Goal: Check status: Check status

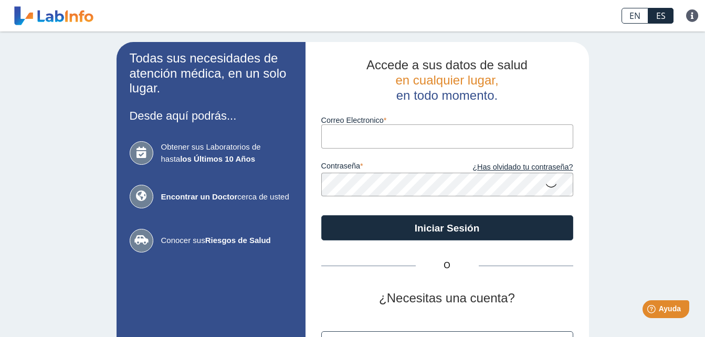
click at [448, 143] on input "Correo Electronico" at bounding box center [447, 136] width 252 height 24
type input "[EMAIL_ADDRESS][DOMAIN_NAME]"
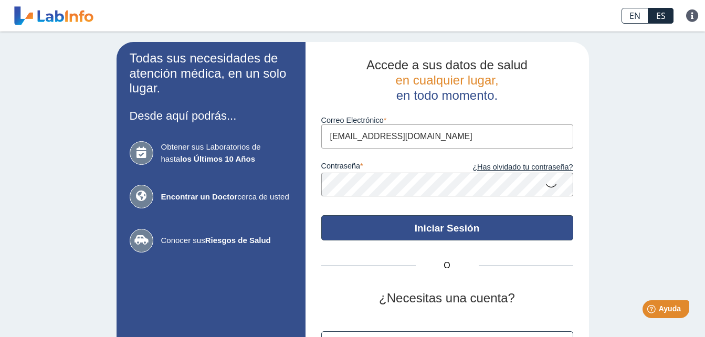
click at [411, 227] on button "Iniciar Sesión" at bounding box center [447, 227] width 252 height 25
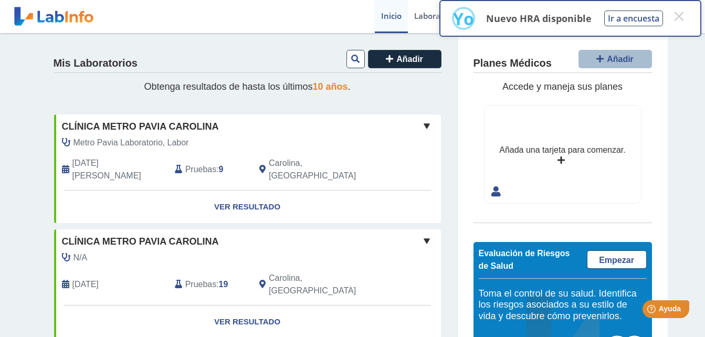
click at [294, 61] on div "Mis Laboratorios Añadir" at bounding box center [248, 61] width 388 height 24
click at [678, 12] on button "×" at bounding box center [678, 16] width 19 height 19
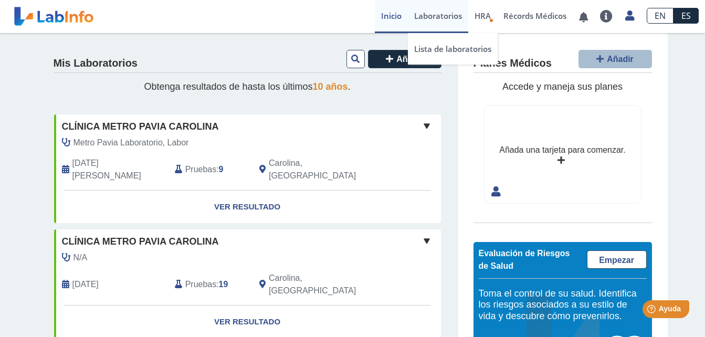
click at [432, 14] on link "Laboratorios" at bounding box center [438, 16] width 60 height 33
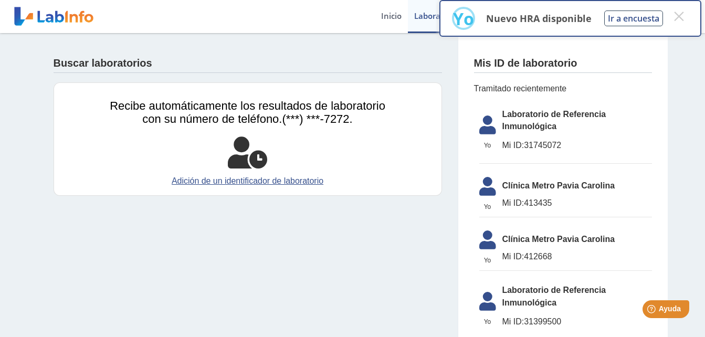
click at [519, 124] on span "Laboratorio de Referencia Inmunológica" at bounding box center [577, 120] width 150 height 25
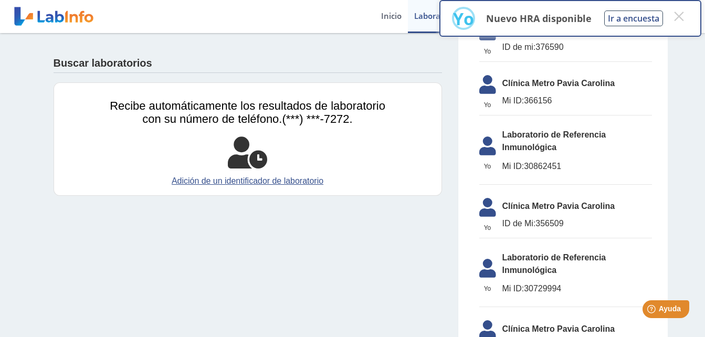
scroll to position [646, 0]
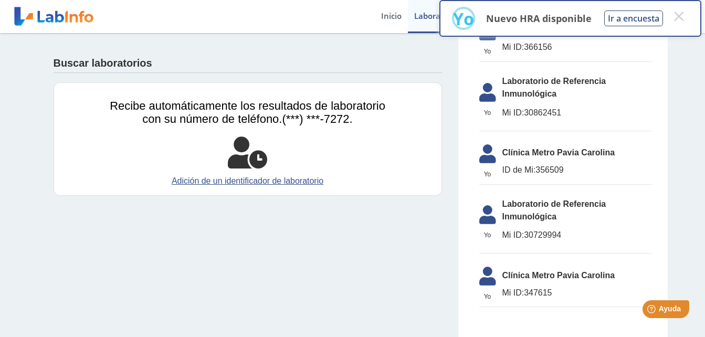
click at [182, 49] on div "Buscar laboratorios" at bounding box center [248, 61] width 388 height 24
click at [682, 15] on button "×" at bounding box center [678, 16] width 19 height 19
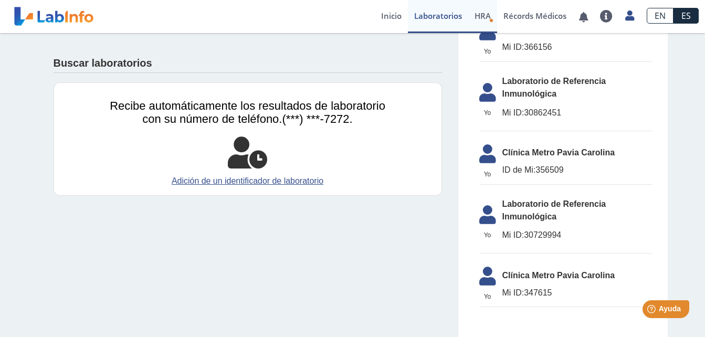
click at [477, 18] on span "HRA" at bounding box center [482, 15] width 16 height 10
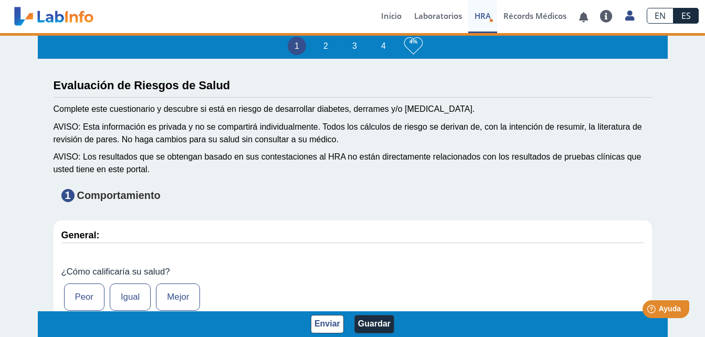
type input "[PERSON_NAME]"
type input "[DATE]"
select select
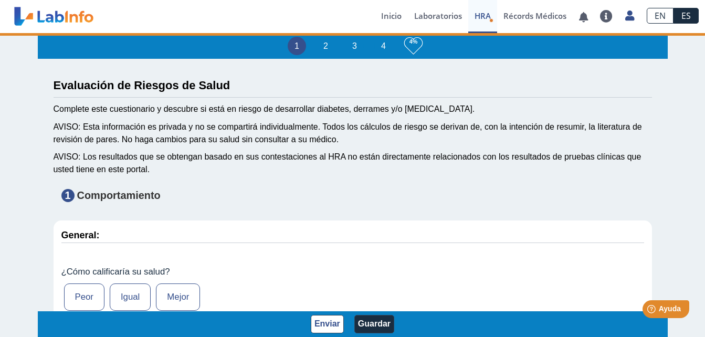
select select
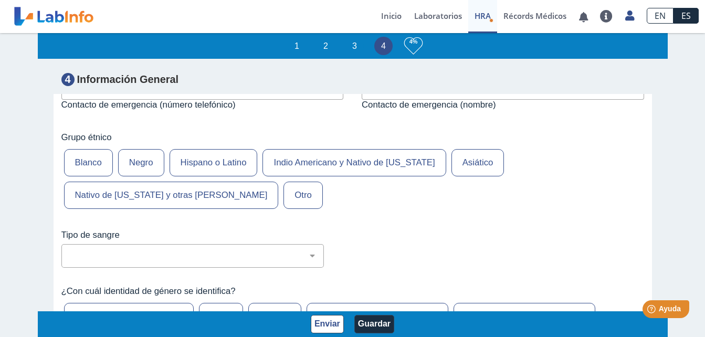
scroll to position [4492, 0]
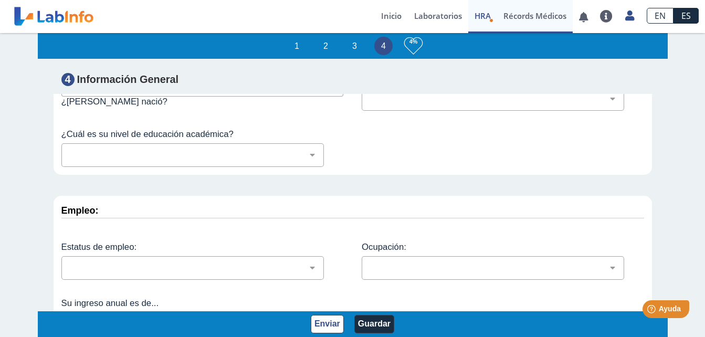
click at [509, 13] on link "Récords Médicos" at bounding box center [535, 16] width 76 height 33
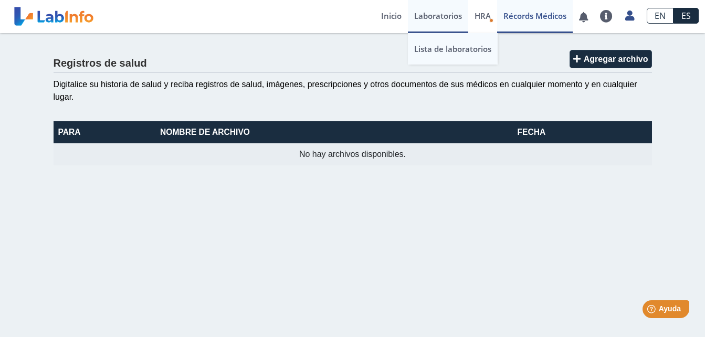
click at [432, 45] on link "Lista de laboratorios" at bounding box center [453, 48] width 90 height 31
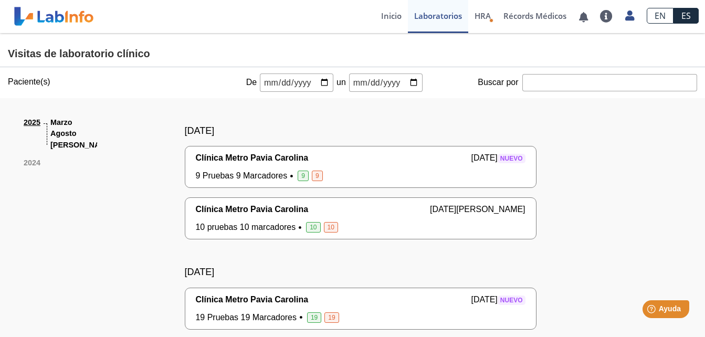
click at [540, 84] on input "Buscar por" at bounding box center [609, 82] width 175 height 17
click at [315, 79] on input "date" at bounding box center [296, 82] width 73 height 18
click at [553, 84] on input "Buscar por" at bounding box center [609, 82] width 175 height 17
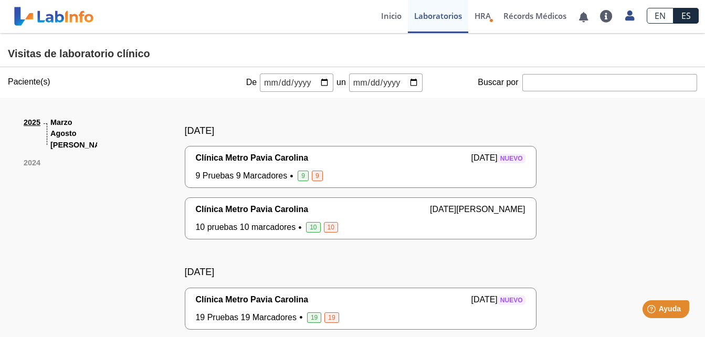
click at [553, 84] on input "Buscar por" at bounding box center [609, 82] width 175 height 17
click at [603, 16] on link at bounding box center [606, 16] width 25 height 13
click at [625, 13] on icon at bounding box center [629, 16] width 9 height 8
click at [385, 16] on link "Inicio" at bounding box center [391, 16] width 33 height 33
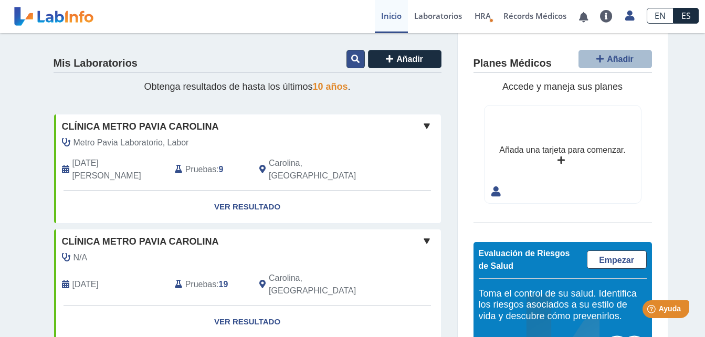
click at [351, 57] on icon at bounding box center [355, 59] width 8 height 8
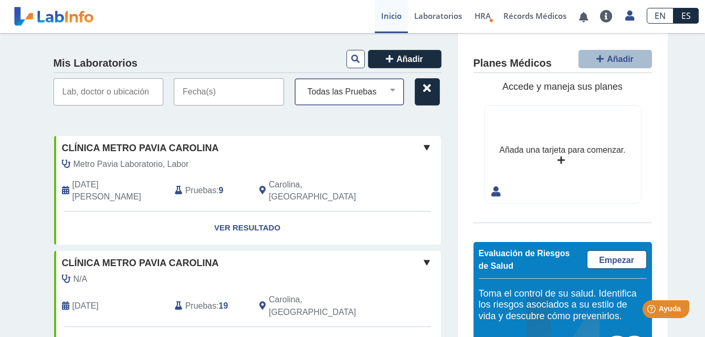
click at [350, 88] on select "Todas las Pruebas Antitiroglobulina AB (suero) CBC con diferencia: automatizado…" at bounding box center [353, 92] width 101 height 14
click at [227, 211] on link "Ver Resultado" at bounding box center [247, 227] width 387 height 33
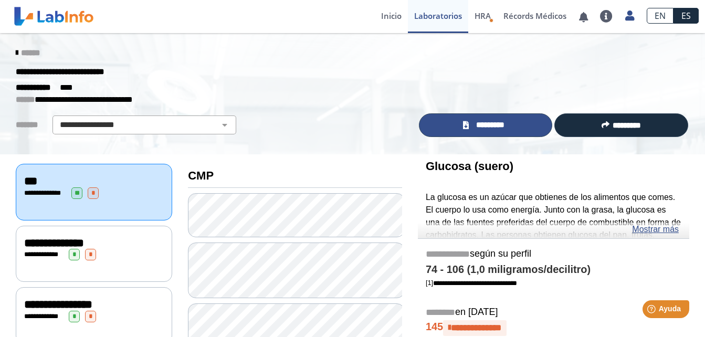
click at [473, 119] on span "*********" at bounding box center [490, 125] width 36 height 12
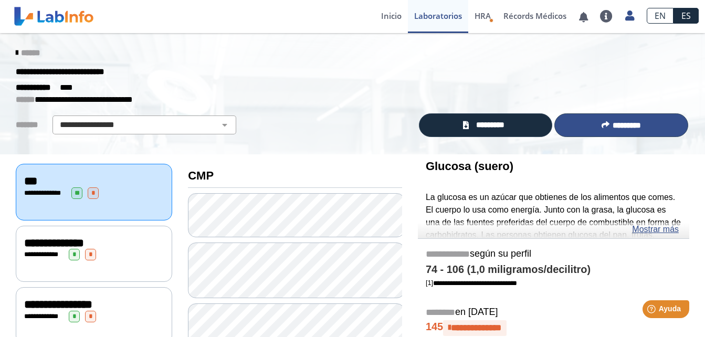
click at [651, 118] on button "*********" at bounding box center [621, 125] width 134 height 24
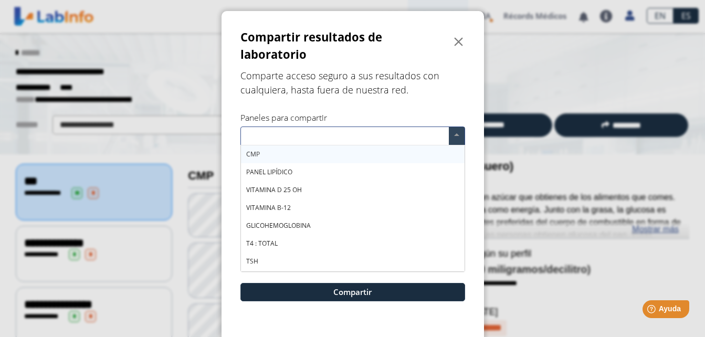
click at [451, 133] on span at bounding box center [457, 136] width 16 height 18
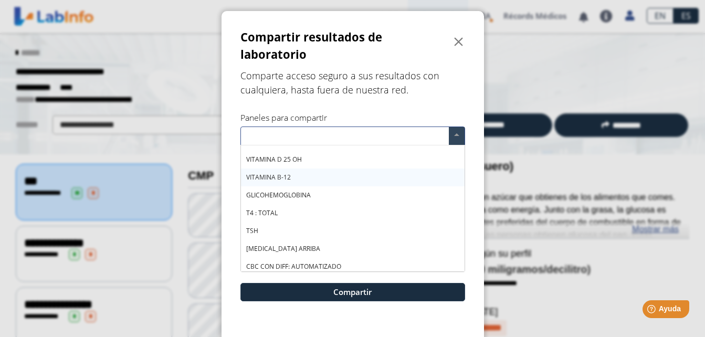
scroll to position [35, 0]
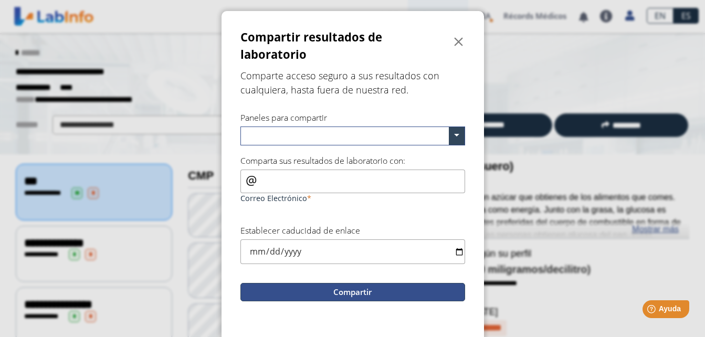
click at [433, 297] on button "Compartir" at bounding box center [352, 292] width 225 height 18
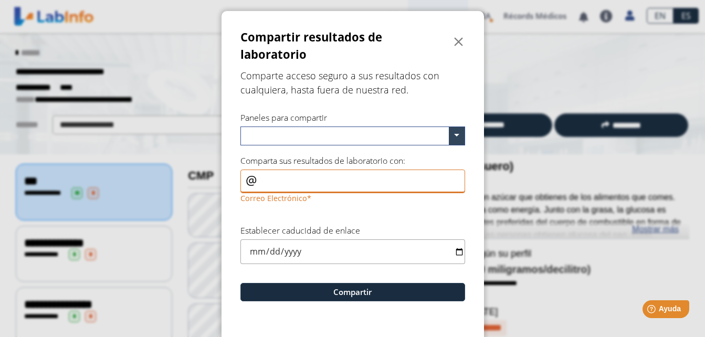
click at [373, 175] on input "Correo electrónico" at bounding box center [352, 182] width 225 height 24
type input "[EMAIL_ADDRESS][DOMAIN_NAME]"
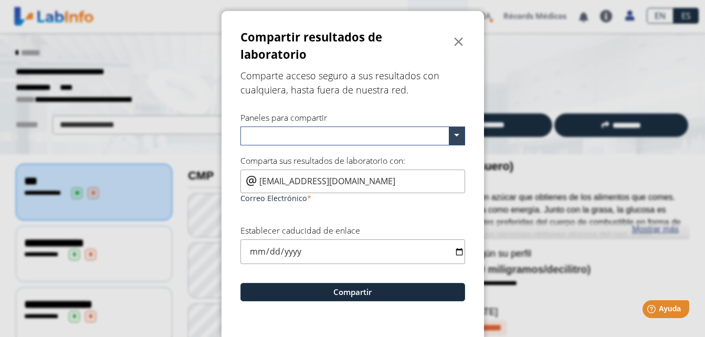
click at [454, 250] on input "date" at bounding box center [352, 251] width 225 height 25
type input "[DATE]"
click at [410, 113] on div "Paneles para compartir" at bounding box center [352, 129] width 225 height 34
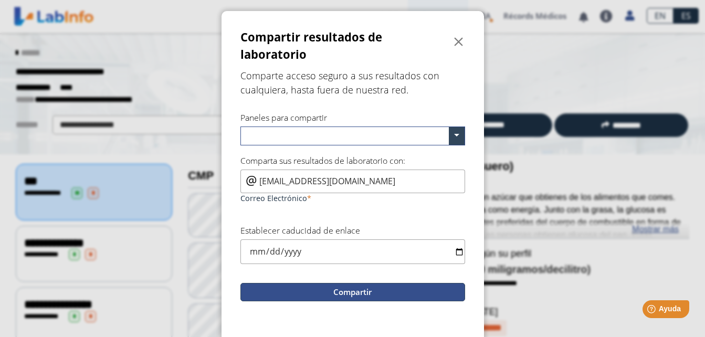
click at [387, 291] on button "Compartir" at bounding box center [352, 292] width 225 height 18
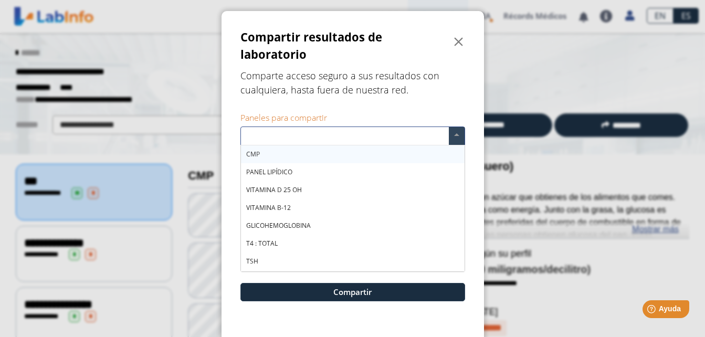
click at [425, 132] on input "text" at bounding box center [347, 137] width 204 height 15
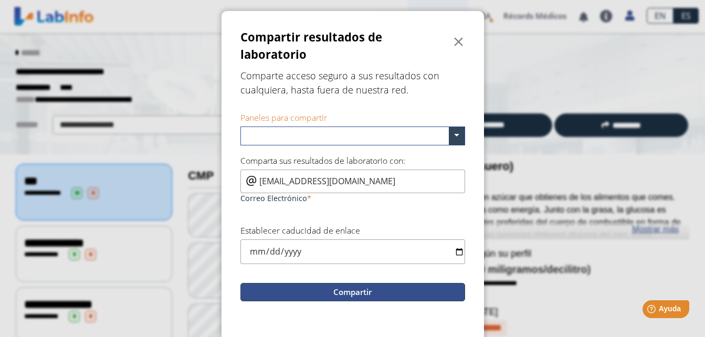
click at [353, 290] on button "Compartir" at bounding box center [352, 292] width 225 height 18
click at [371, 292] on button "Compartir" at bounding box center [352, 292] width 225 height 18
click at [370, 292] on button "Compartir" at bounding box center [352, 292] width 225 height 18
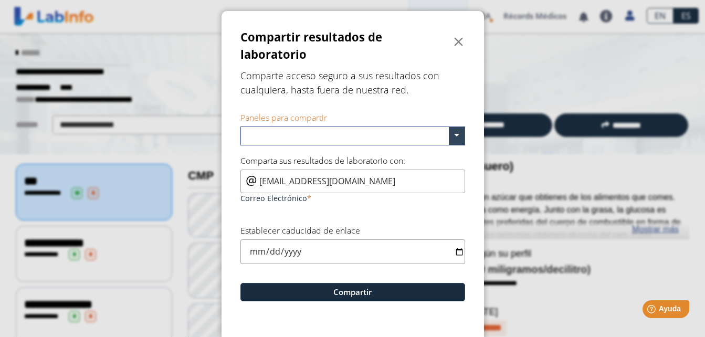
click at [366, 184] on input "[EMAIL_ADDRESS][DOMAIN_NAME]" at bounding box center [352, 182] width 225 height 24
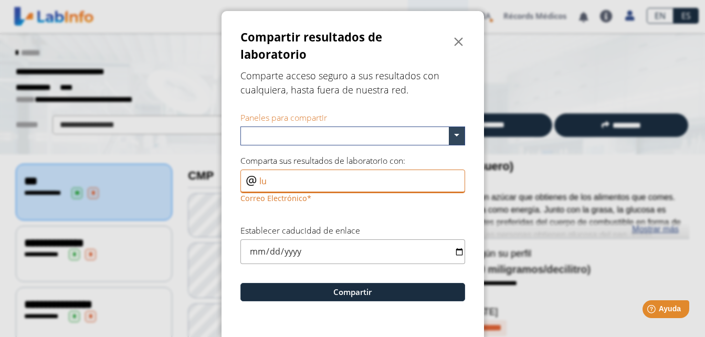
type input "l"
click at [452, 39] on span "" at bounding box center [458, 42] width 13 height 13
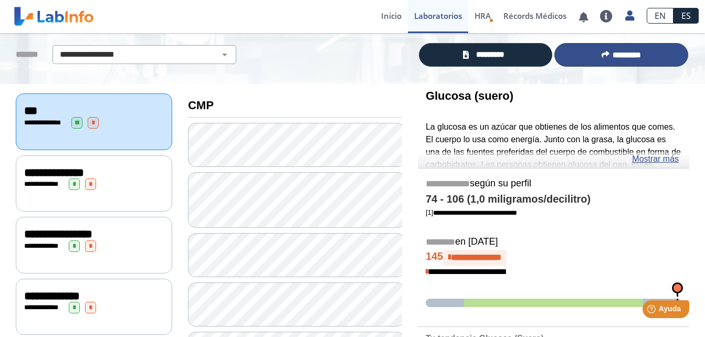
scroll to position [66, 0]
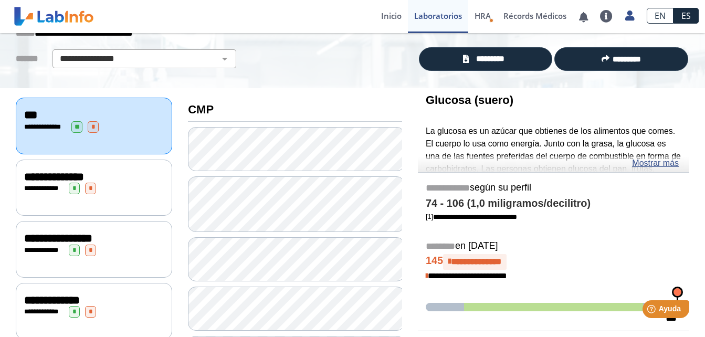
click at [124, 185] on div "**********" at bounding box center [94, 189] width 140 height 12
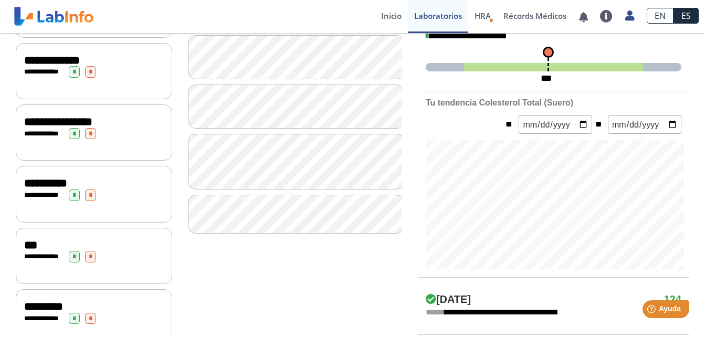
scroll to position [308, 0]
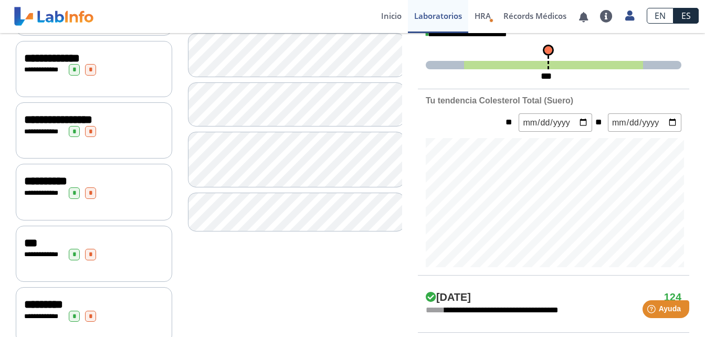
click at [112, 66] on div "**********" at bounding box center [94, 70] width 140 height 12
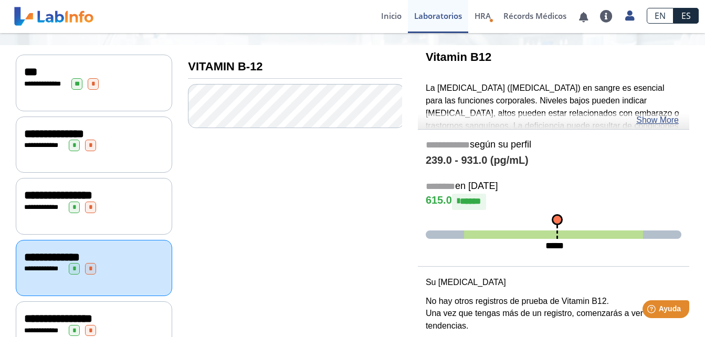
scroll to position [107, 0]
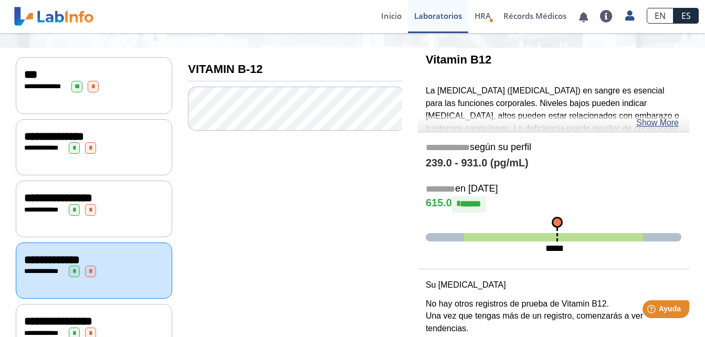
click at [119, 209] on div "**********" at bounding box center [94, 210] width 140 height 12
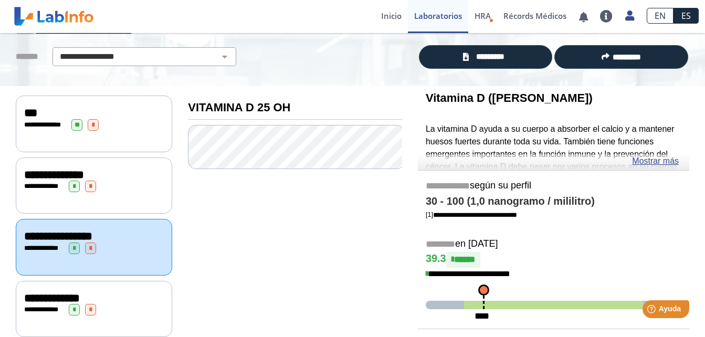
scroll to position [67, 0]
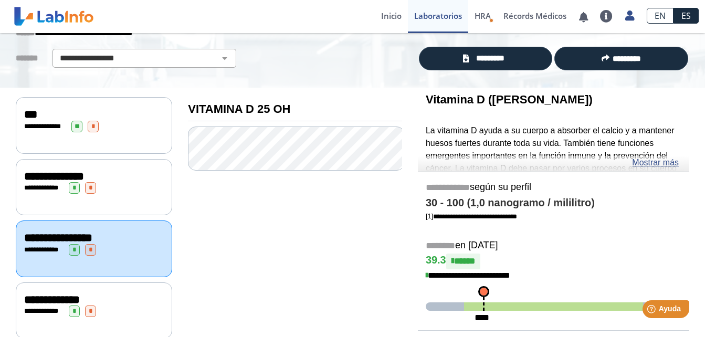
click at [138, 177] on div "**********" at bounding box center [94, 176] width 140 height 13
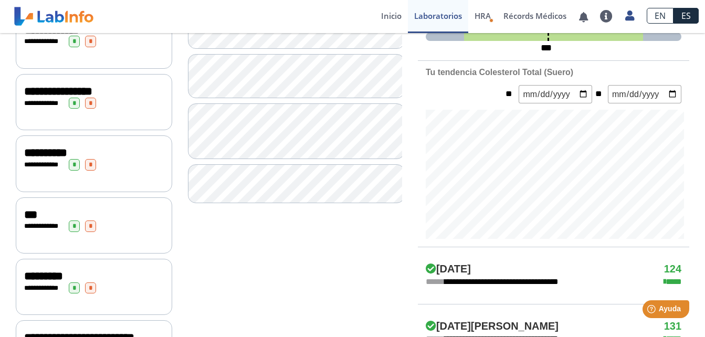
scroll to position [338, 0]
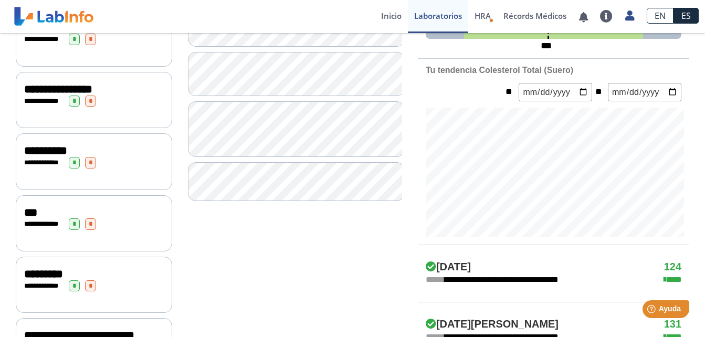
click at [124, 136] on div "**********" at bounding box center [94, 161] width 156 height 56
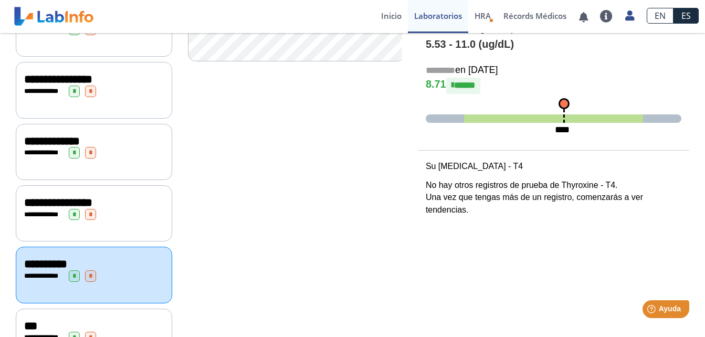
scroll to position [399, 0]
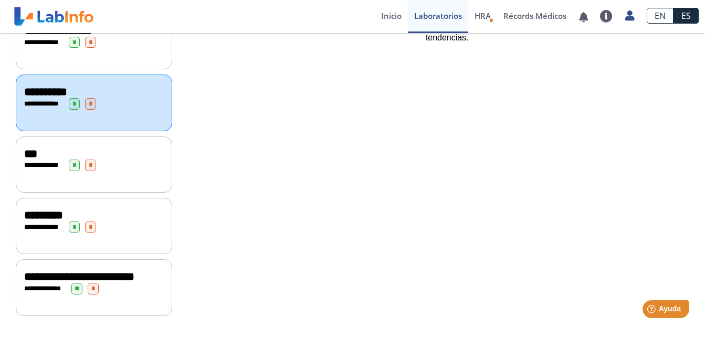
click at [136, 160] on div "**********" at bounding box center [94, 166] width 140 height 12
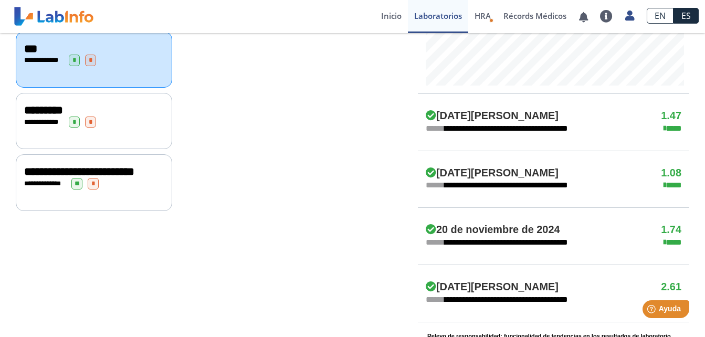
scroll to position [504, 0]
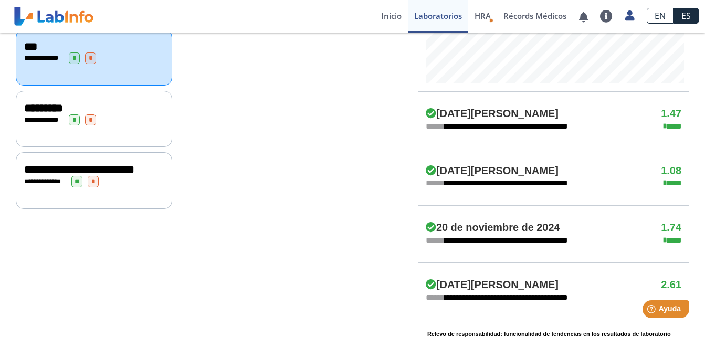
click at [120, 163] on div "**********" at bounding box center [94, 169] width 140 height 13
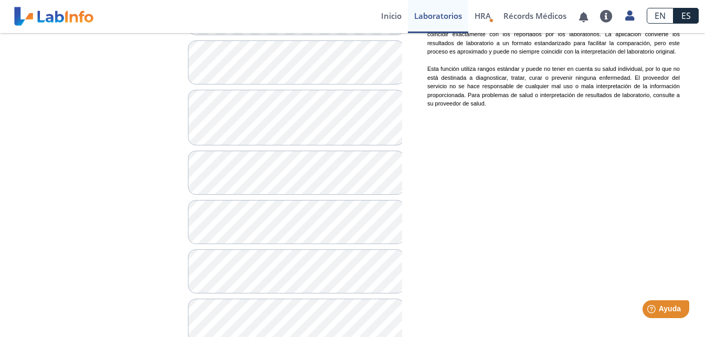
scroll to position [848, 0]
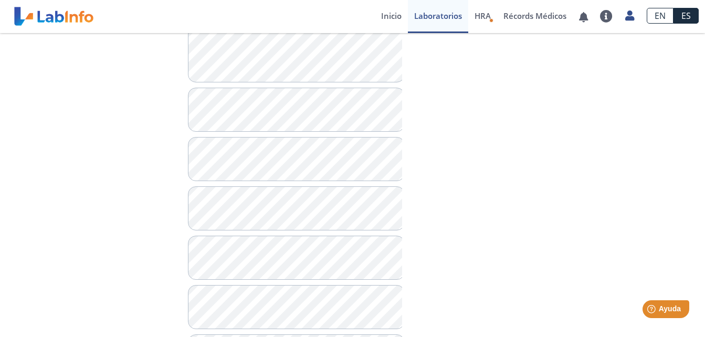
scroll to position [986, 0]
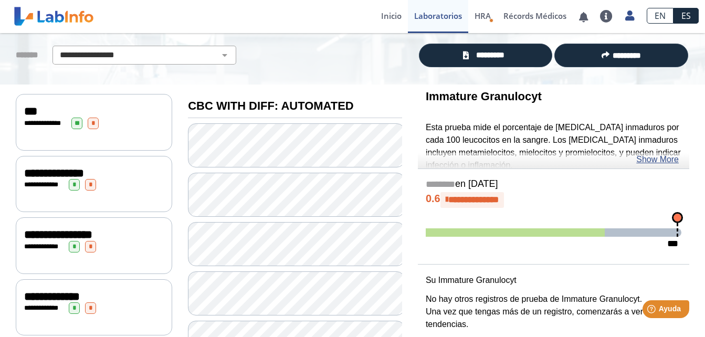
scroll to position [0, 0]
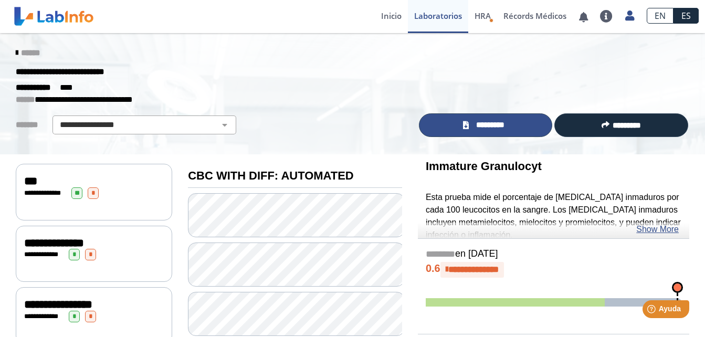
click at [477, 120] on span "*********" at bounding box center [490, 125] width 36 height 12
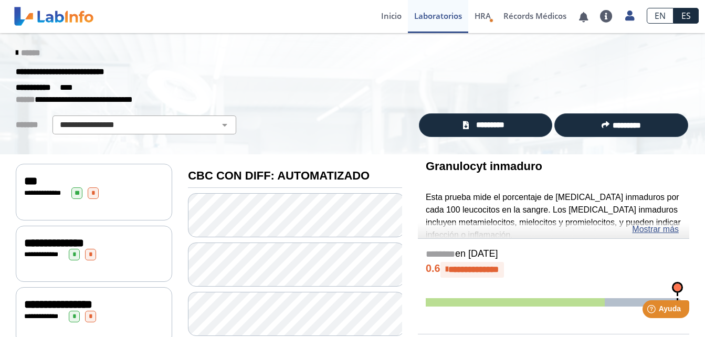
click at [79, 83] on div "**********" at bounding box center [352, 87] width 689 height 13
click at [440, 19] on link "Laboratorios" at bounding box center [438, 16] width 60 height 33
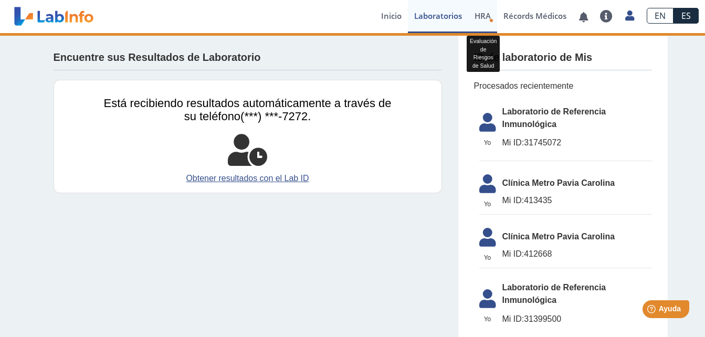
click at [486, 18] on span "HRA" at bounding box center [482, 15] width 16 height 10
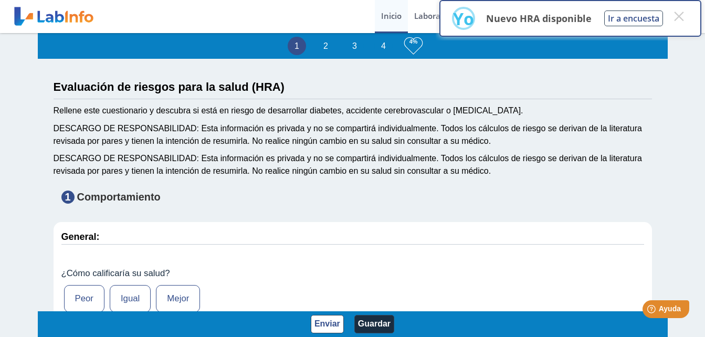
click at [393, 16] on link "Inicio" at bounding box center [391, 16] width 33 height 33
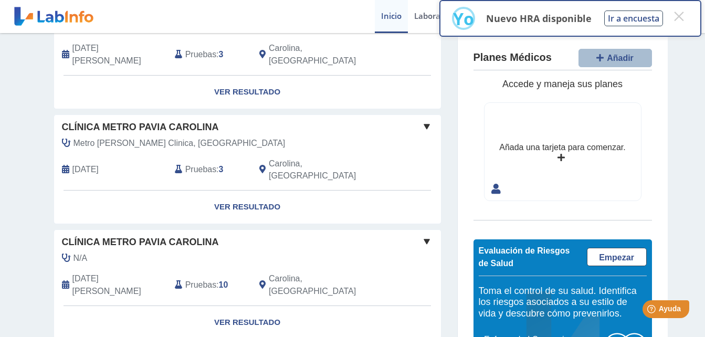
scroll to position [627, 0]
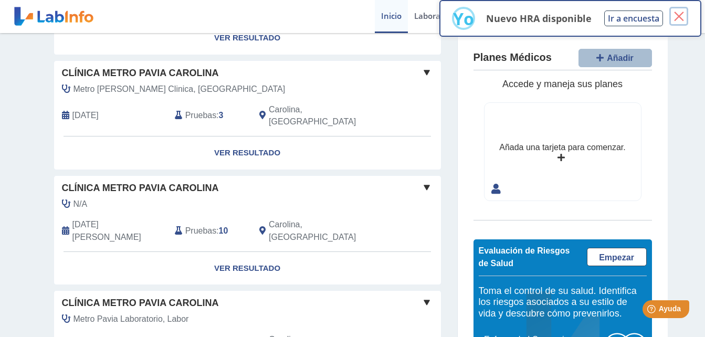
click at [678, 16] on button "×" at bounding box center [678, 16] width 19 height 19
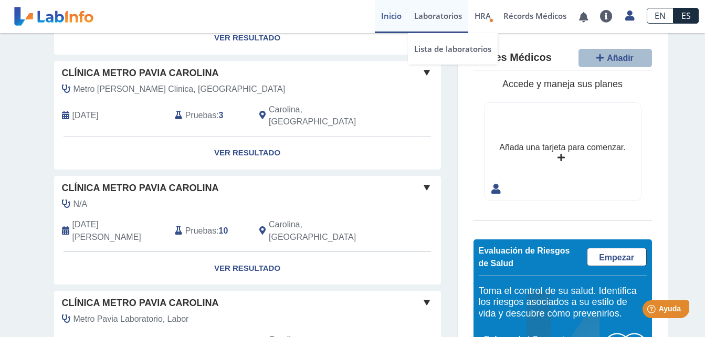
click at [441, 17] on link "Laboratorios" at bounding box center [438, 16] width 60 height 33
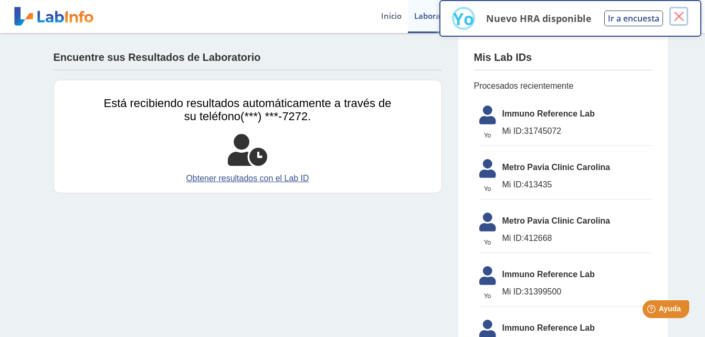
click at [679, 17] on button "×" at bounding box center [678, 16] width 19 height 19
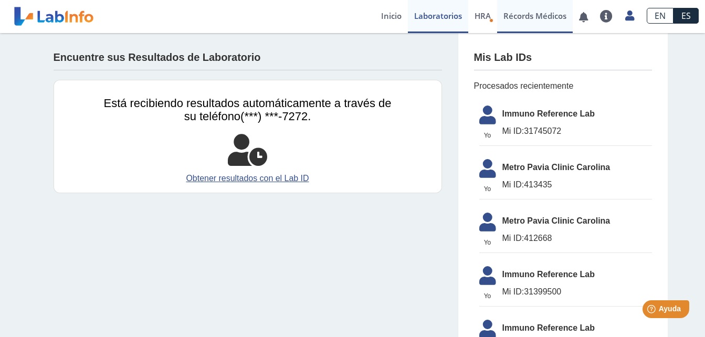
click at [522, 22] on link "Récords Médicos" at bounding box center [535, 16] width 76 height 33
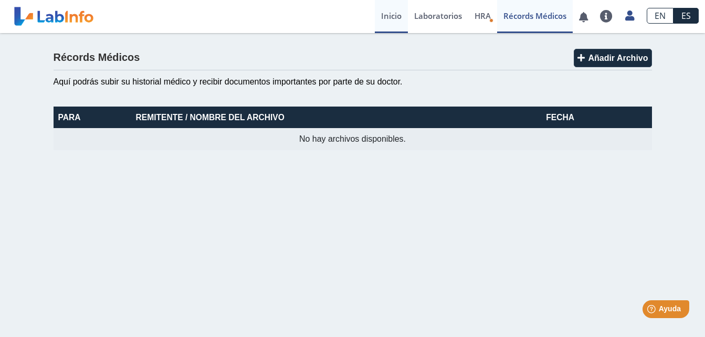
click at [392, 17] on link "Inicio" at bounding box center [391, 16] width 33 height 33
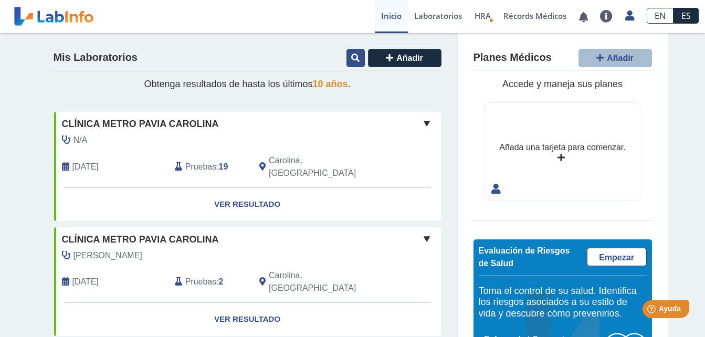
click at [358, 55] on button at bounding box center [355, 58] width 18 height 18
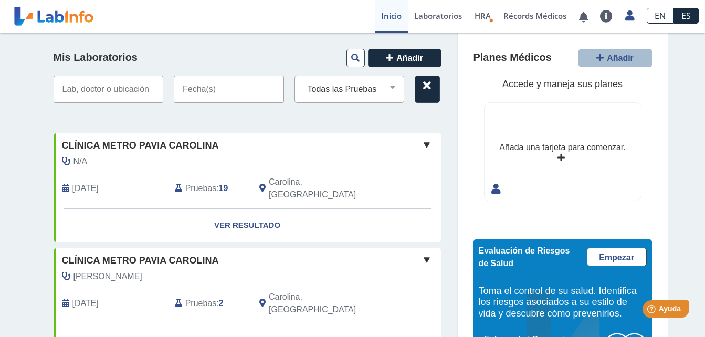
click at [144, 90] on input "text" at bounding box center [109, 89] width 110 height 27
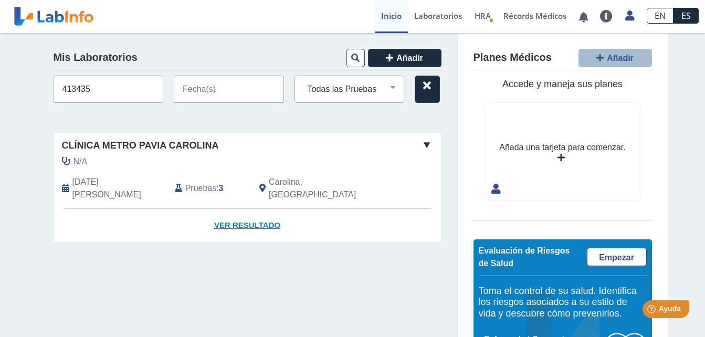
type input "413435"
click at [235, 209] on link "Ver Resultado" at bounding box center [247, 225] width 387 height 33
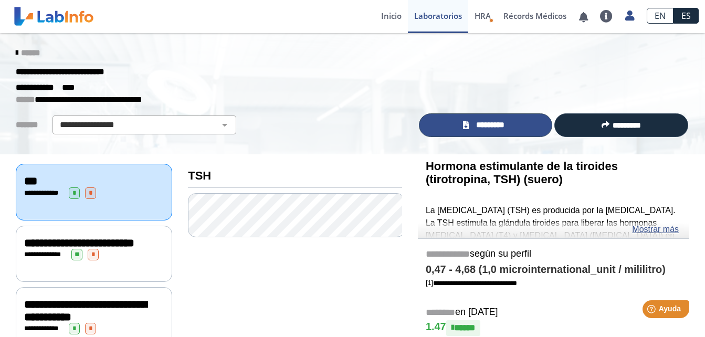
click at [504, 123] on span "*********" at bounding box center [490, 125] width 36 height 12
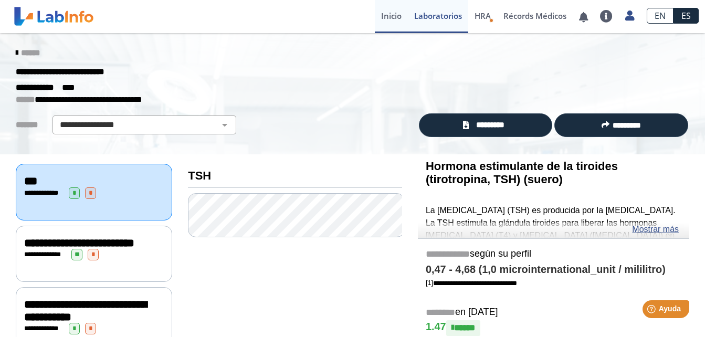
click at [380, 11] on link "Inicio" at bounding box center [391, 16] width 33 height 33
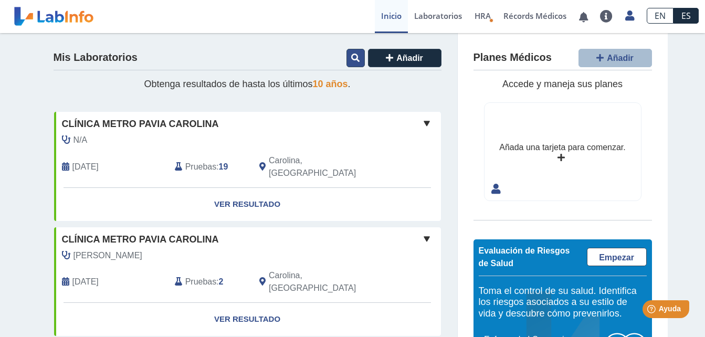
click at [351, 56] on icon at bounding box center [355, 58] width 8 height 8
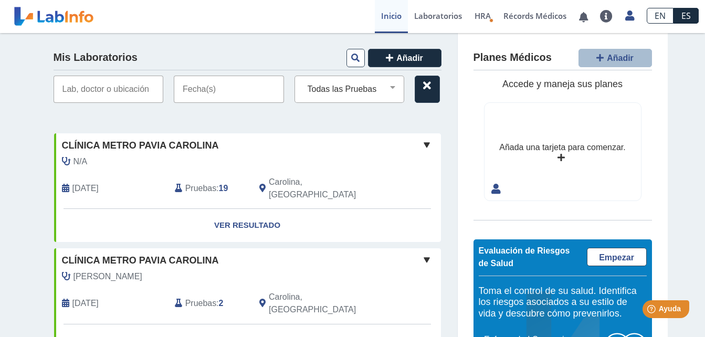
click at [137, 88] on input "text" at bounding box center [109, 89] width 110 height 27
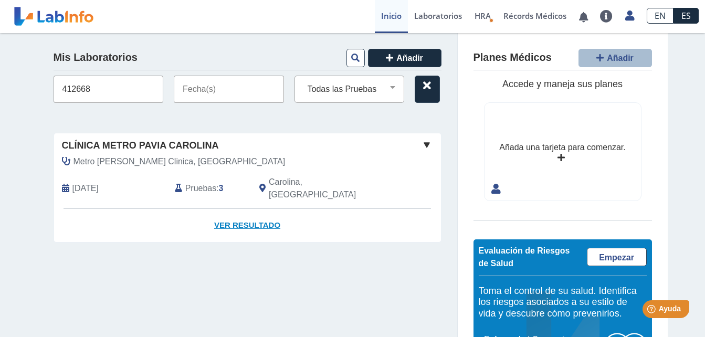
type input "412668"
click at [219, 209] on link "Ver Resultado" at bounding box center [247, 225] width 387 height 33
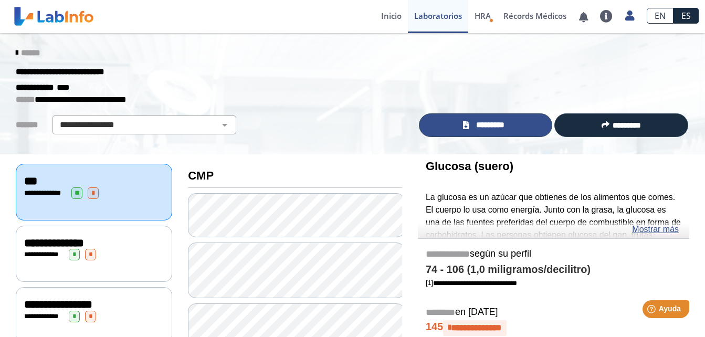
click at [480, 118] on link "*********" at bounding box center [486, 125] width 134 height 24
